Goal: Use online tool/utility: Utilize a website feature to perform a specific function

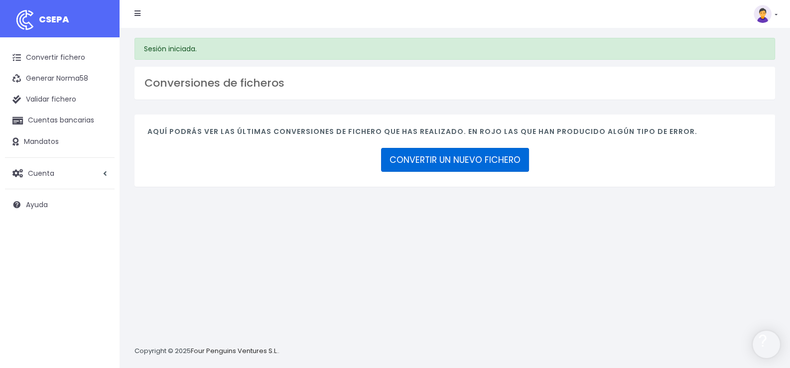
click at [471, 156] on link "CONVERTIR UN NUEVO FICHERO" at bounding box center [455, 160] width 148 height 24
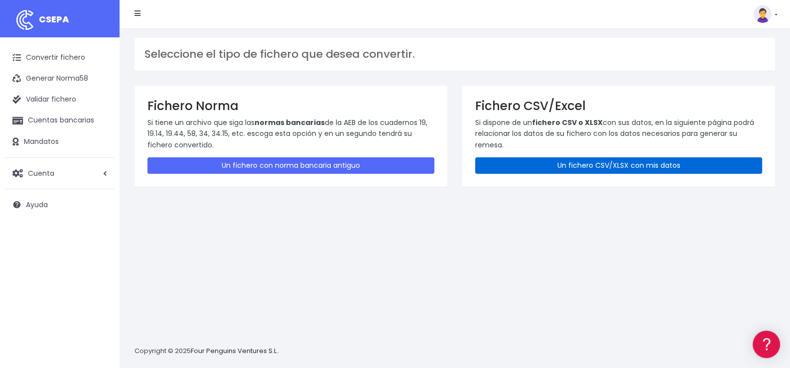
click at [611, 166] on link "Un fichero CSV/XLSX con mis datos" at bounding box center [618, 165] width 287 height 16
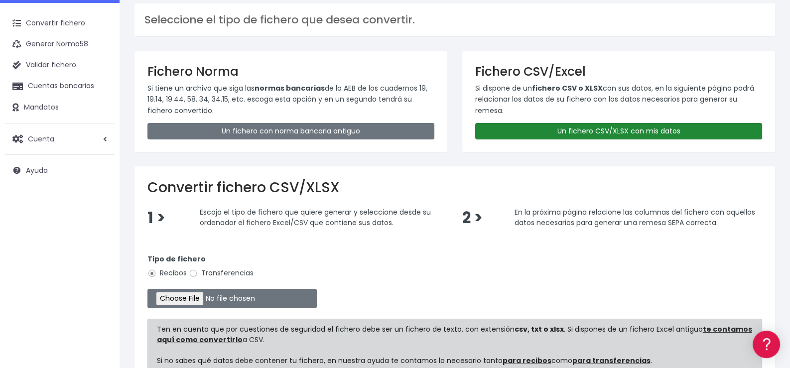
scroll to position [49, 0]
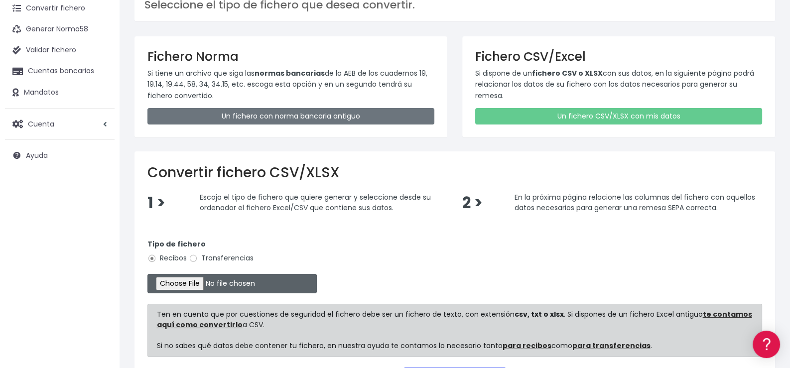
click at [199, 280] on input "file" at bounding box center [231, 283] width 169 height 19
type input "C:\fakepath\Remesa353.xlsx"
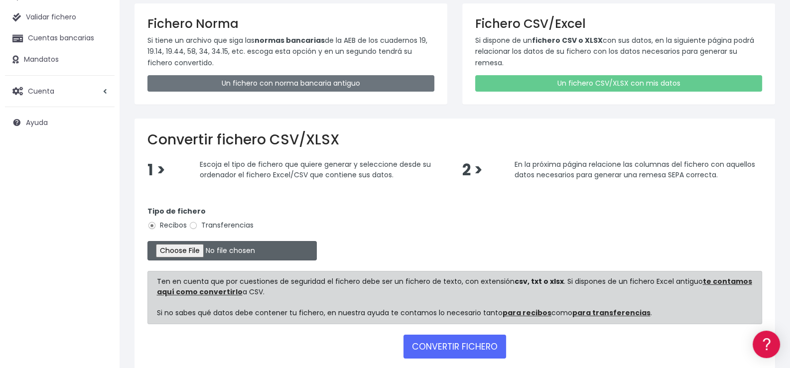
scroll to position [99, 0]
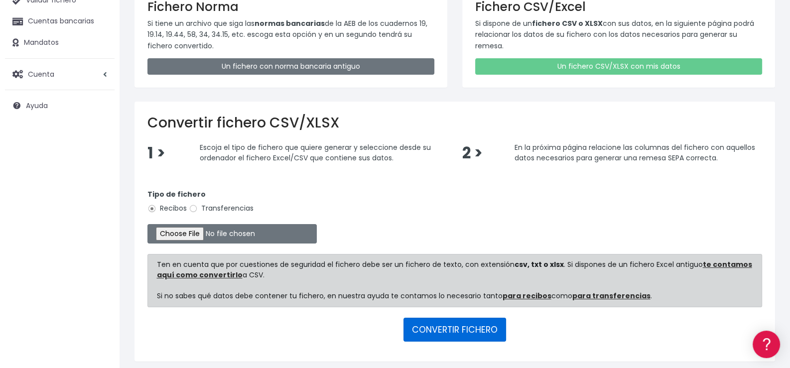
click at [459, 331] on button "CONVERTIR FICHERO" at bounding box center [454, 330] width 103 height 24
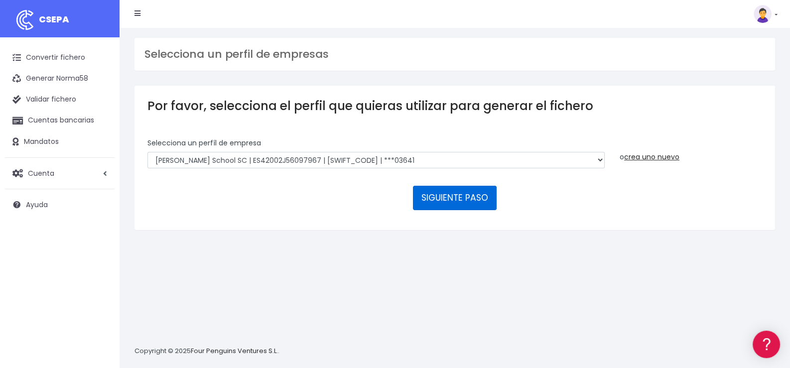
click at [457, 197] on button "SIGUIENTE PASO" at bounding box center [455, 198] width 84 height 24
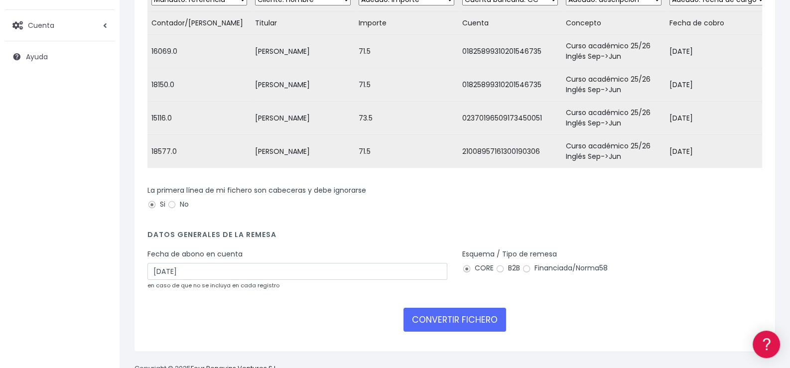
scroll to position [149, 0]
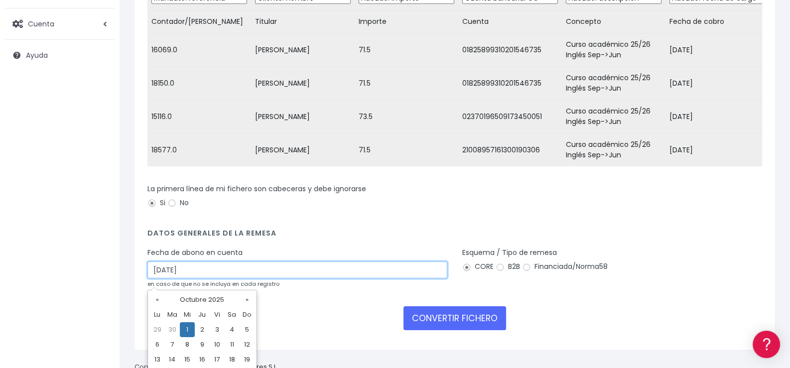
click at [232, 271] on input "01/10/2025" at bounding box center [297, 269] width 300 height 17
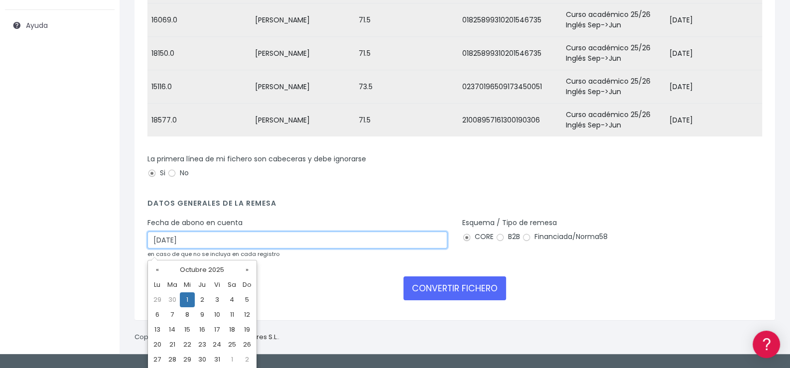
scroll to position [195, 0]
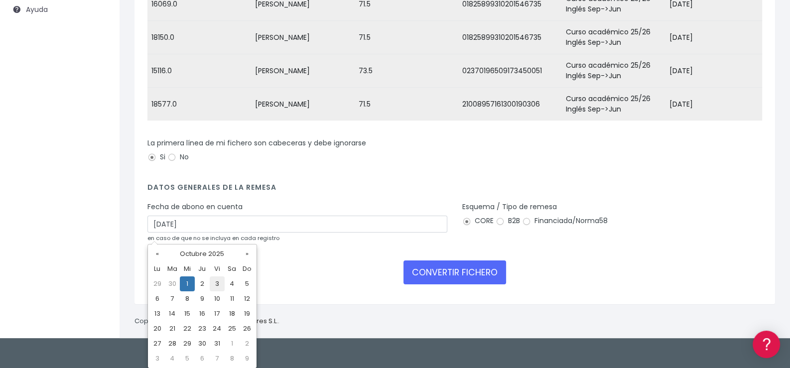
click at [219, 285] on td "3" at bounding box center [217, 283] width 15 height 15
type input "03/10/2025"
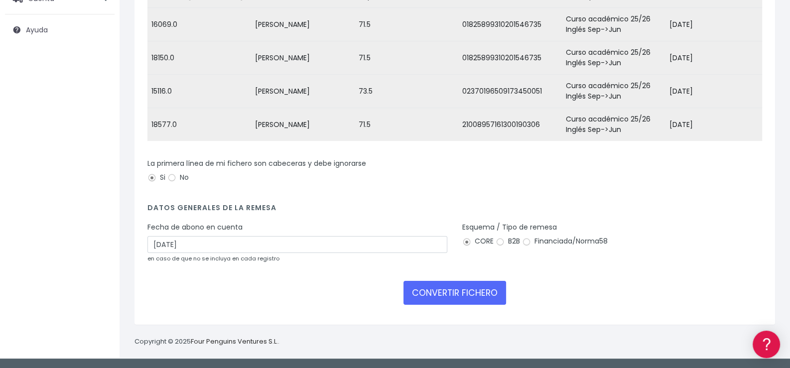
click at [251, 285] on div "CONVERTIR FICHERO" at bounding box center [454, 293] width 615 height 24
click at [448, 295] on button "CONVERTIR FICHERO" at bounding box center [454, 293] width 103 height 24
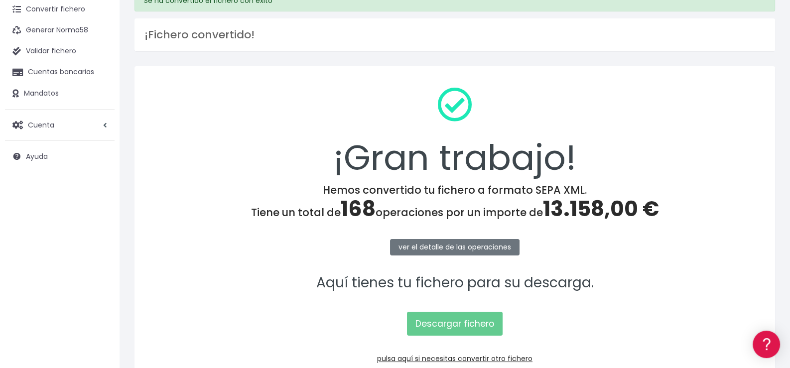
scroll to position [99, 0]
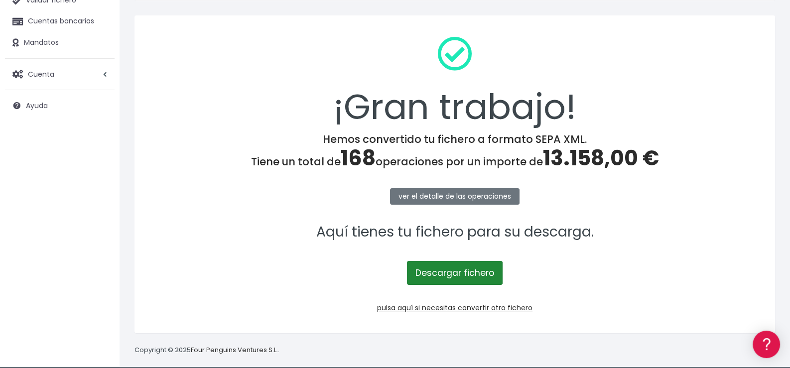
click at [459, 274] on link "Descargar fichero" at bounding box center [455, 273] width 96 height 24
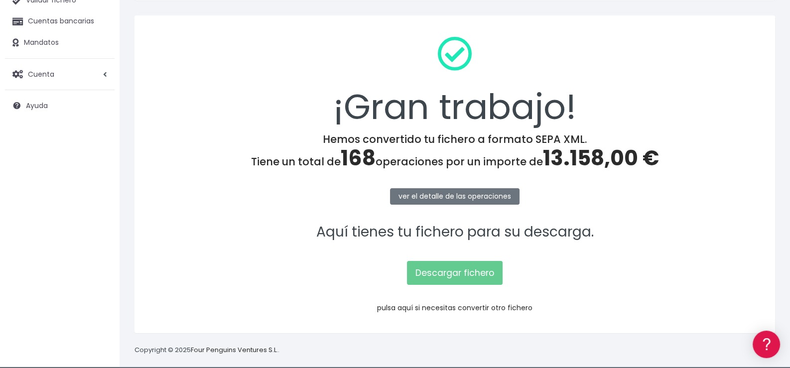
click at [473, 308] on link "pulsa aquí si necesitas convertir otro fichero" at bounding box center [454, 308] width 155 height 10
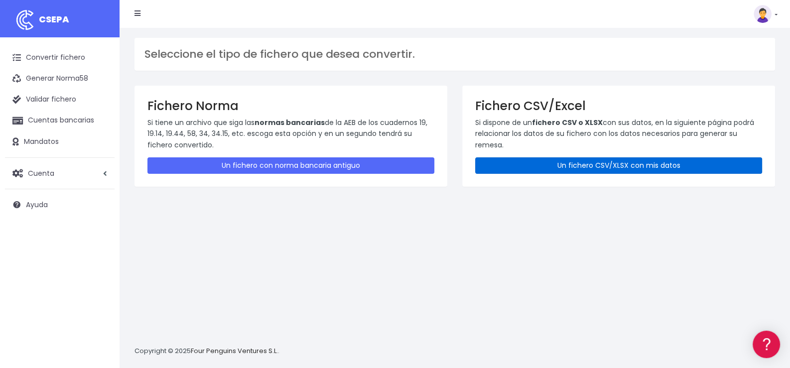
click at [610, 166] on link "Un fichero CSV/XLSX con mis datos" at bounding box center [618, 165] width 287 height 16
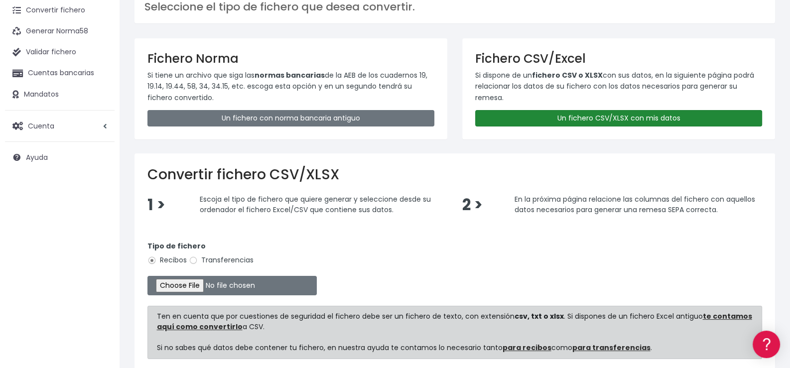
scroll to position [99, 0]
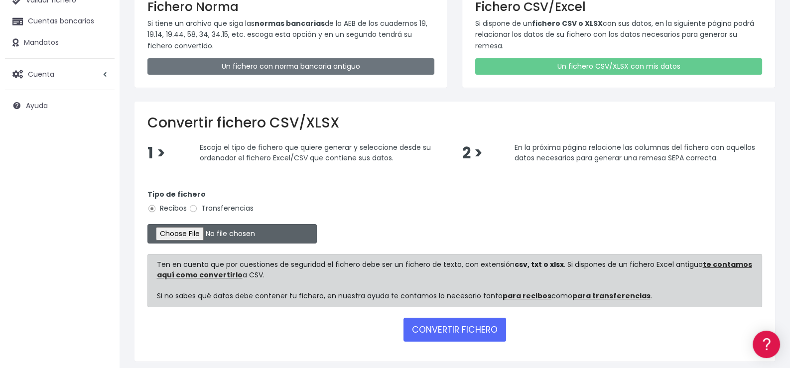
click at [198, 230] on input "file" at bounding box center [231, 233] width 169 height 19
type input "C:\fakepath\Remesa Incidencias Septiembre 6.xlsx"
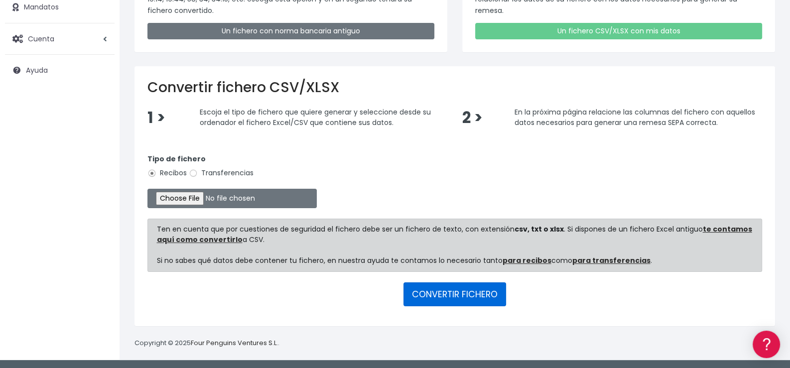
click at [450, 294] on button "CONVERTIR FICHERO" at bounding box center [454, 294] width 103 height 24
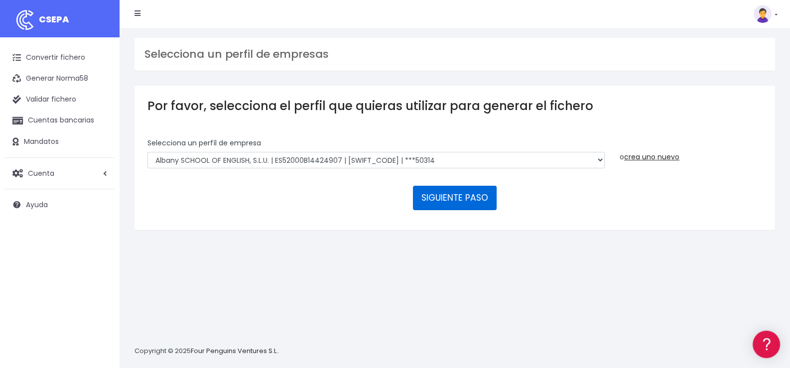
click at [460, 197] on button "SIGUIENTE PASO" at bounding box center [455, 198] width 84 height 24
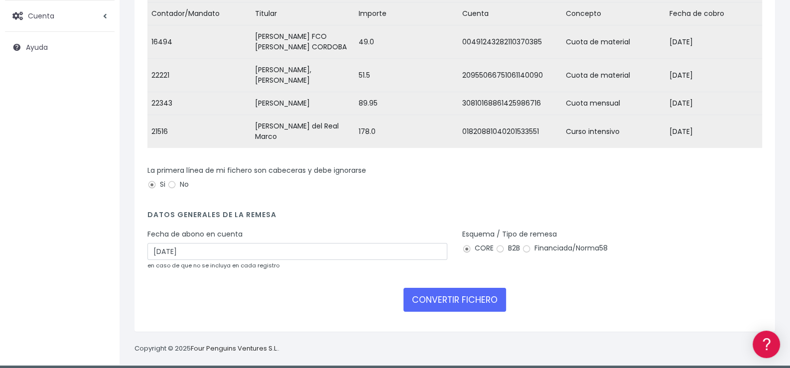
scroll to position [160, 0]
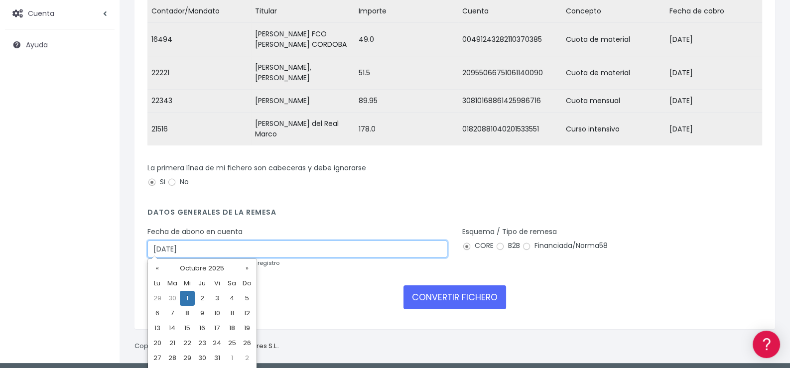
click at [276, 246] on input "[DATE]" at bounding box center [297, 249] width 300 height 17
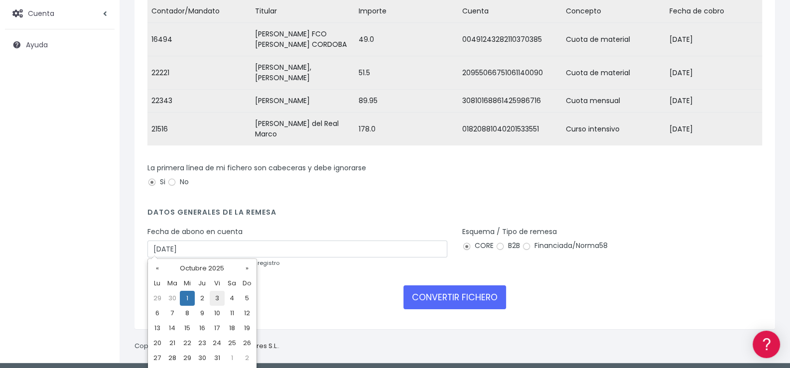
click at [216, 297] on td "3" at bounding box center [217, 298] width 15 height 15
type input "[DATE]"
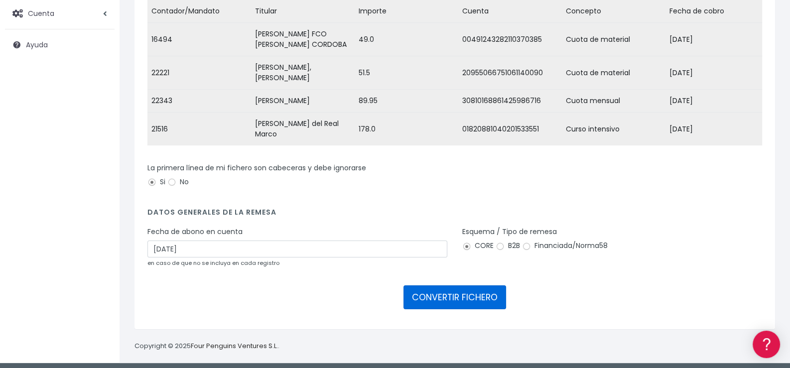
click at [435, 289] on button "CONVERTIR FICHERO" at bounding box center [454, 297] width 103 height 24
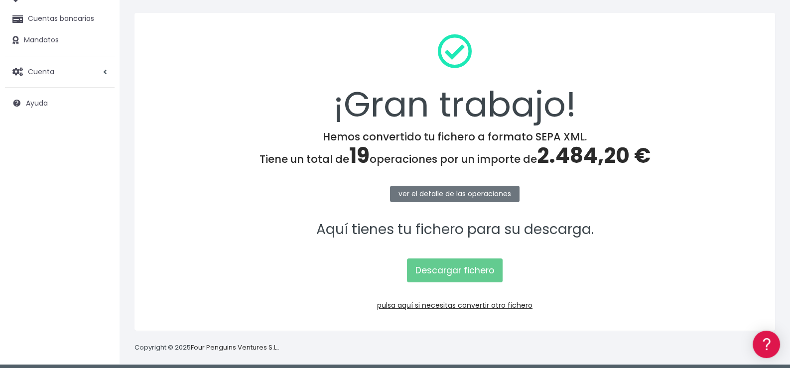
scroll to position [107, 0]
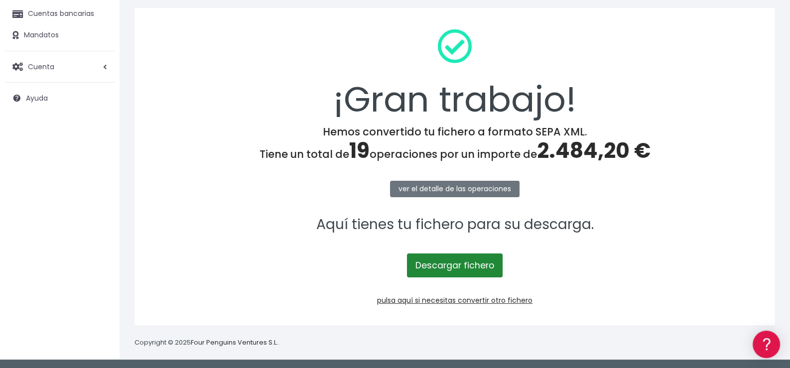
click at [470, 265] on link "Descargar fichero" at bounding box center [455, 266] width 96 height 24
